Goal: Information Seeking & Learning: Learn about a topic

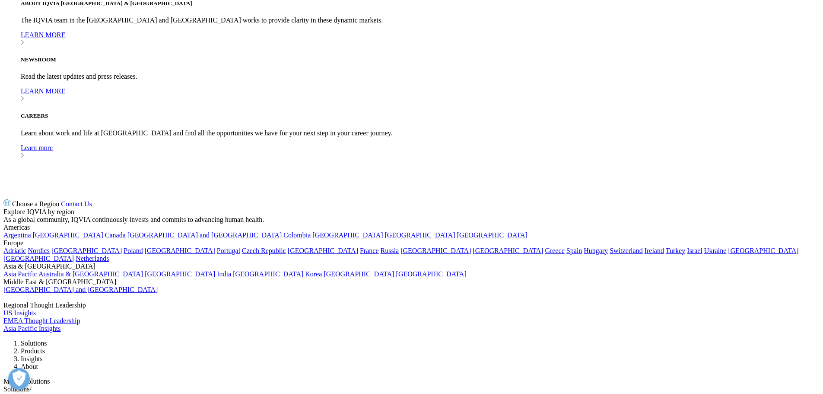
scroll to position [821, 0]
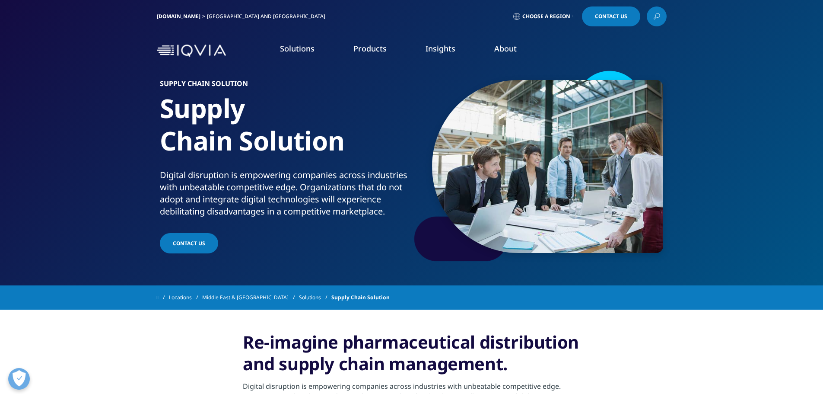
click at [570, 14] on link "Choose a Region" at bounding box center [544, 16] width 64 height 20
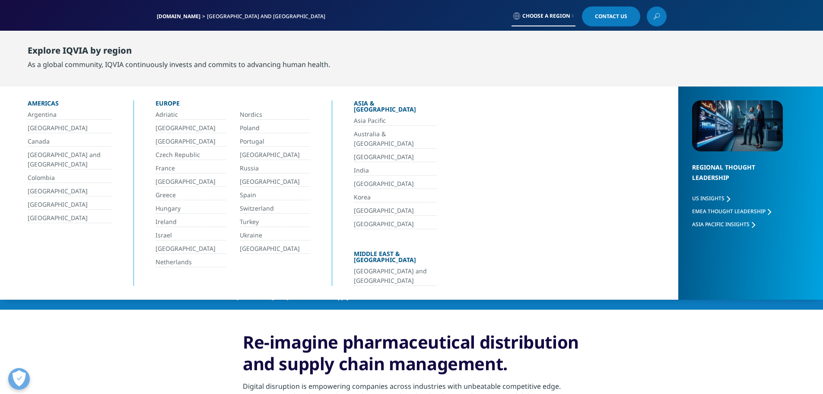
click at [390, 266] on link "[GEOGRAPHIC_DATA] and [GEOGRAPHIC_DATA]" at bounding box center [395, 275] width 83 height 19
